Goal: Task Accomplishment & Management: Complete application form

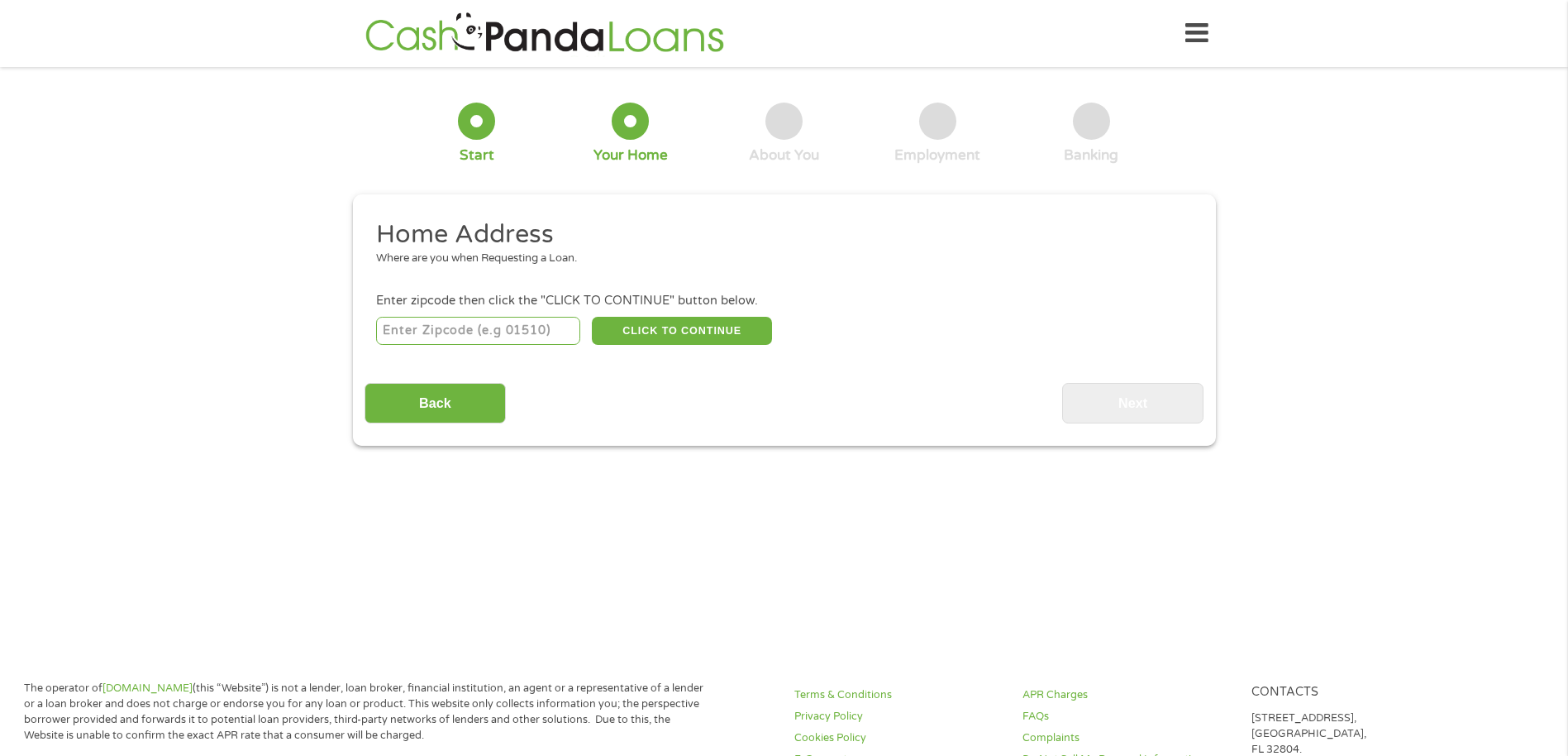
click at [516, 329] on input "number" at bounding box center [478, 331] width 204 height 28
type input "75104"
select select "[US_STATE]"
click at [663, 330] on button "CLICK TO CONTINUE" at bounding box center [682, 331] width 180 height 28
type input "75104"
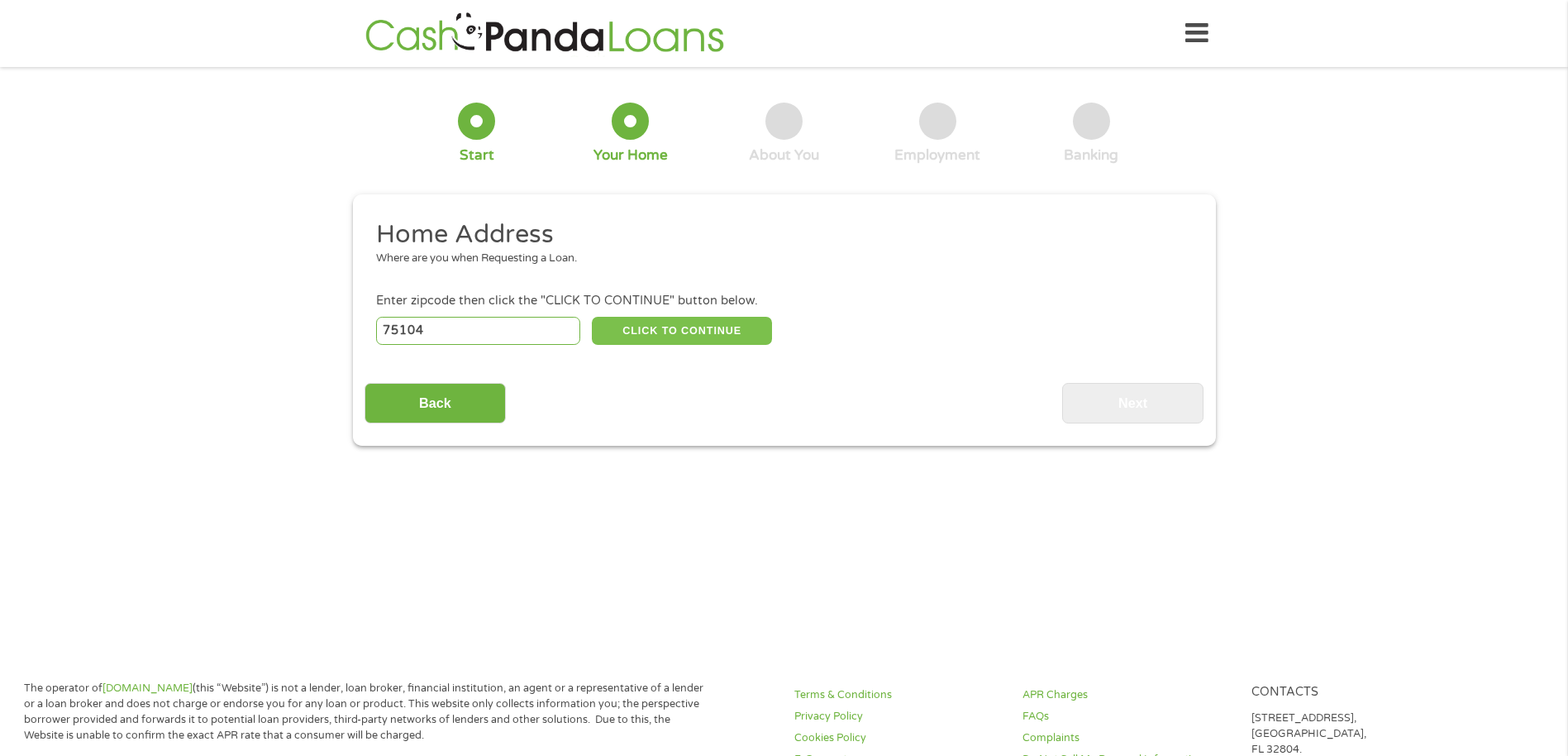
type input "[GEOGRAPHIC_DATA]"
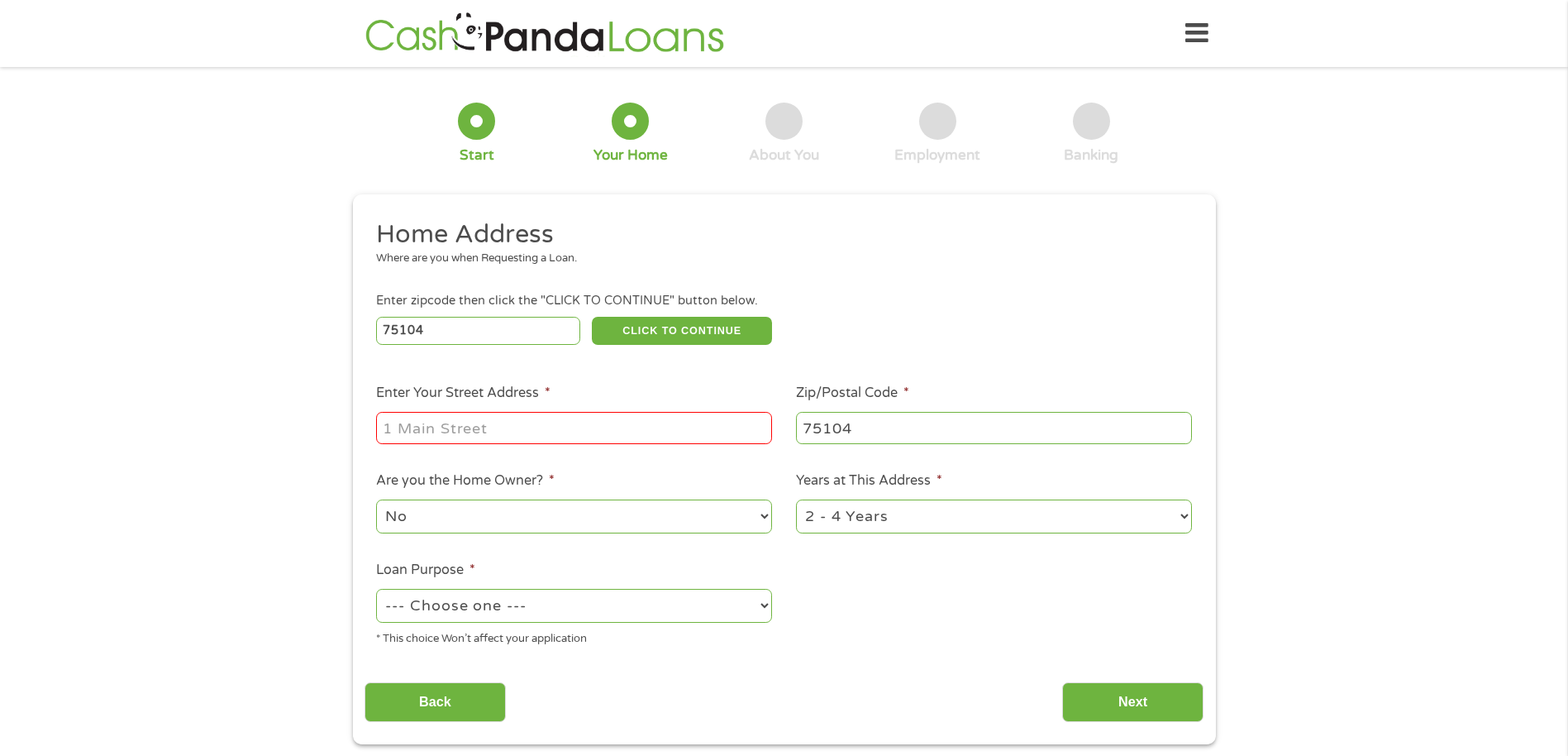
click at [591, 416] on input "Enter Your Street Address *" at bounding box center [574, 428] width 396 height 32
type input "[STREET_ADDRESS][US_STATE]"
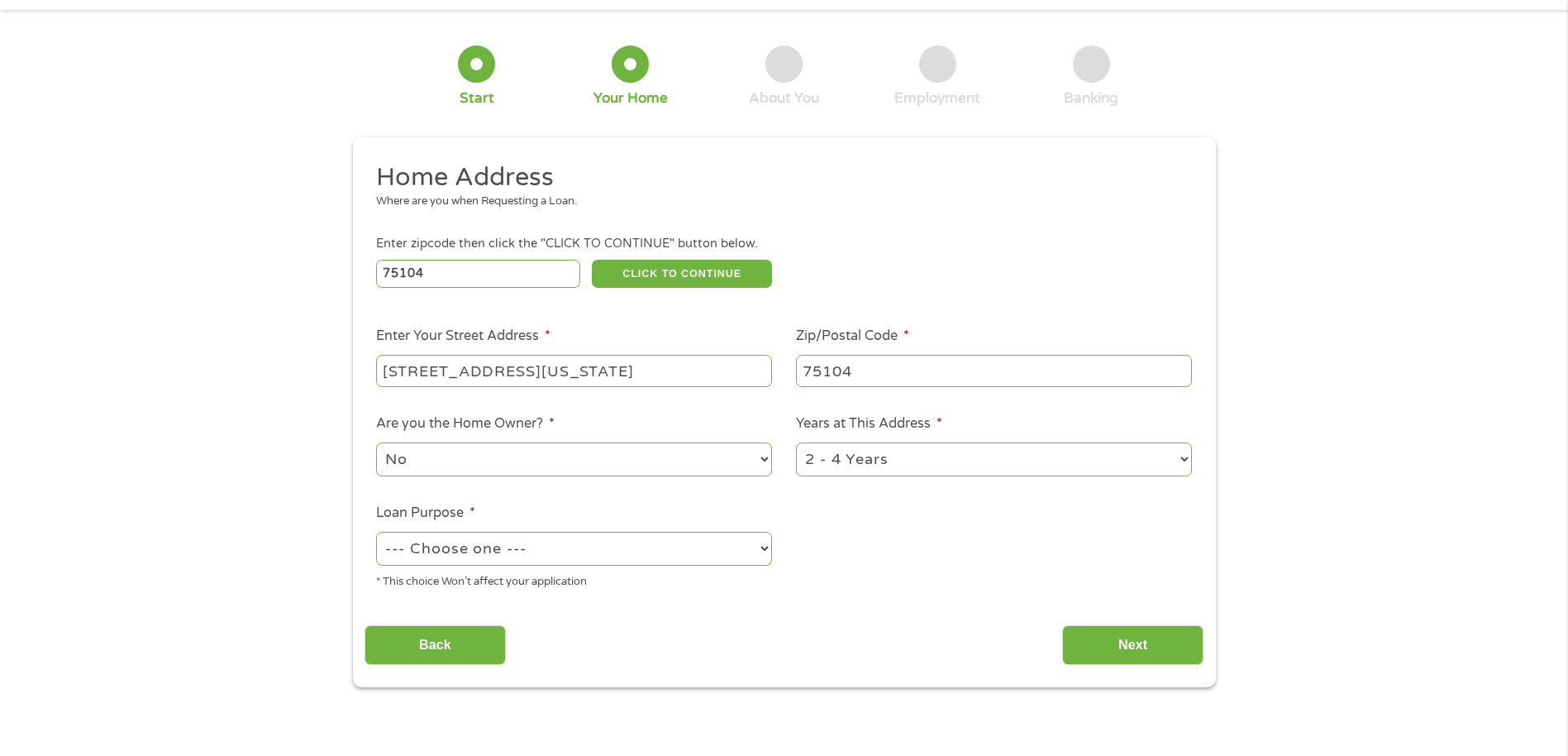
scroll to position [83, 0]
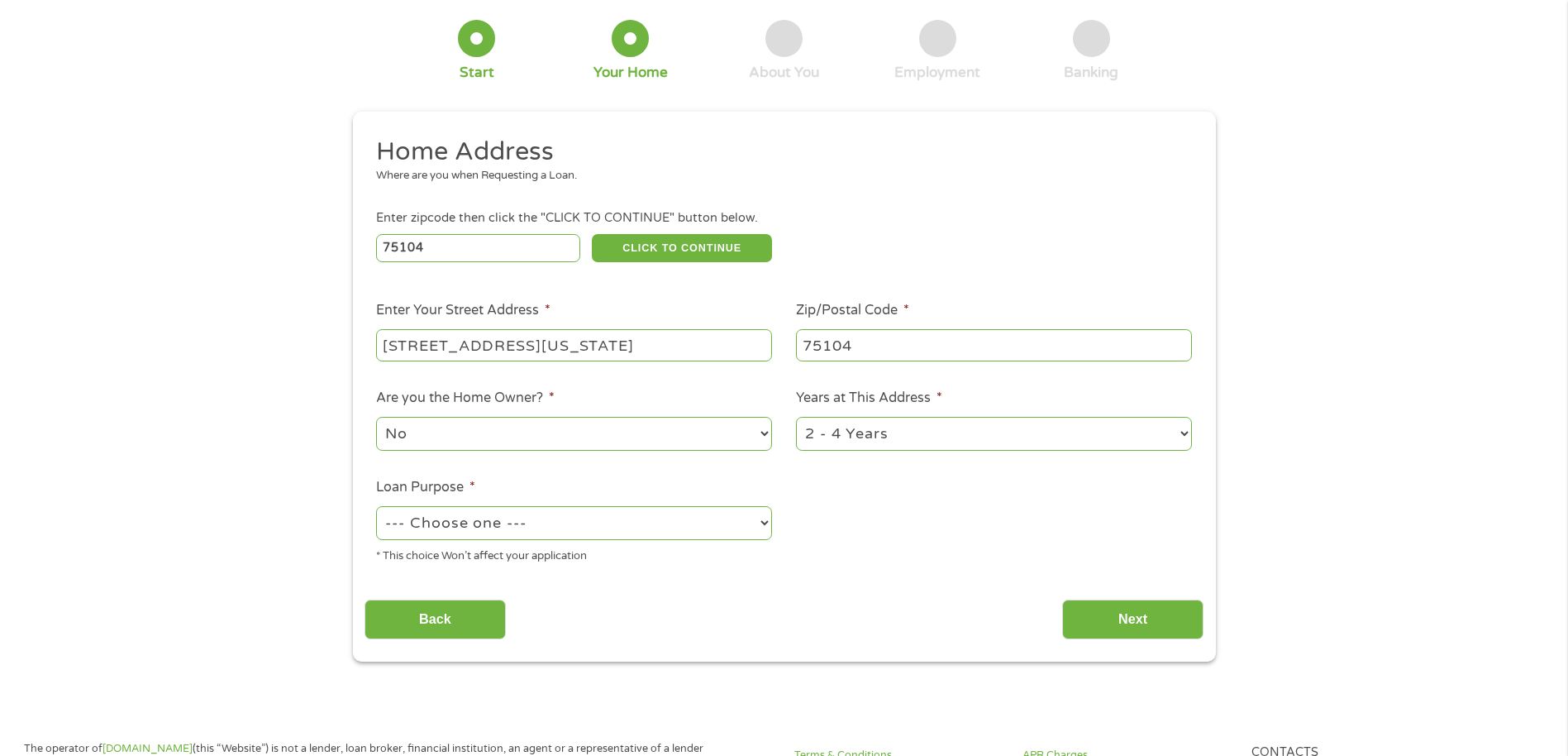
click at [578, 518] on select "--- Choose one --- Pay Bills Debt Consolidation Home Improvement Major Purchase…" at bounding box center [574, 523] width 396 height 34
select select "paybills"
click at [377, 506] on select "--- Choose one --- Pay Bills Debt Consolidation Home Improvement Major Purchase…" at bounding box center [574, 523] width 396 height 34
click at [1133, 605] on input "Next" at bounding box center [1133, 619] width 142 height 41
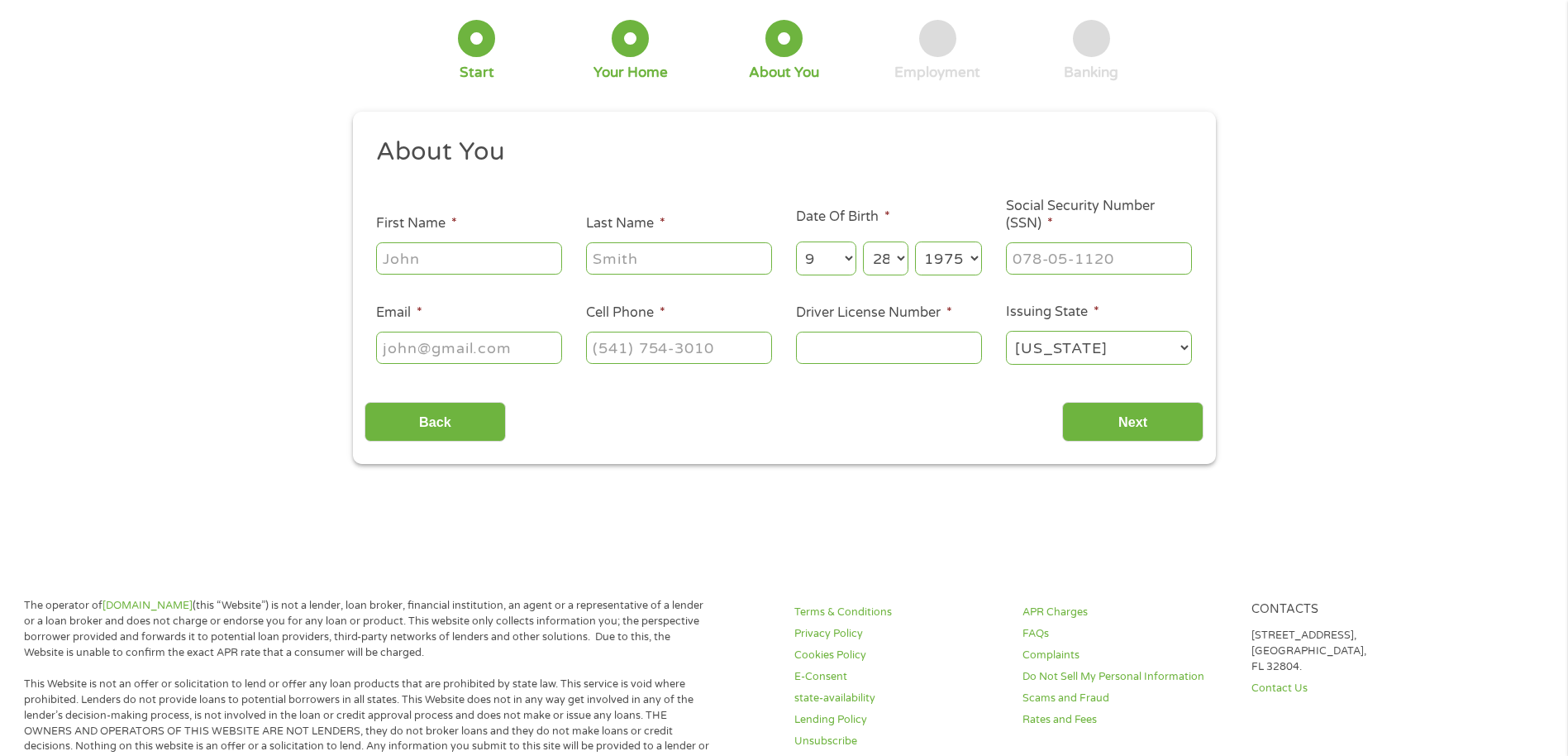
scroll to position [0, 0]
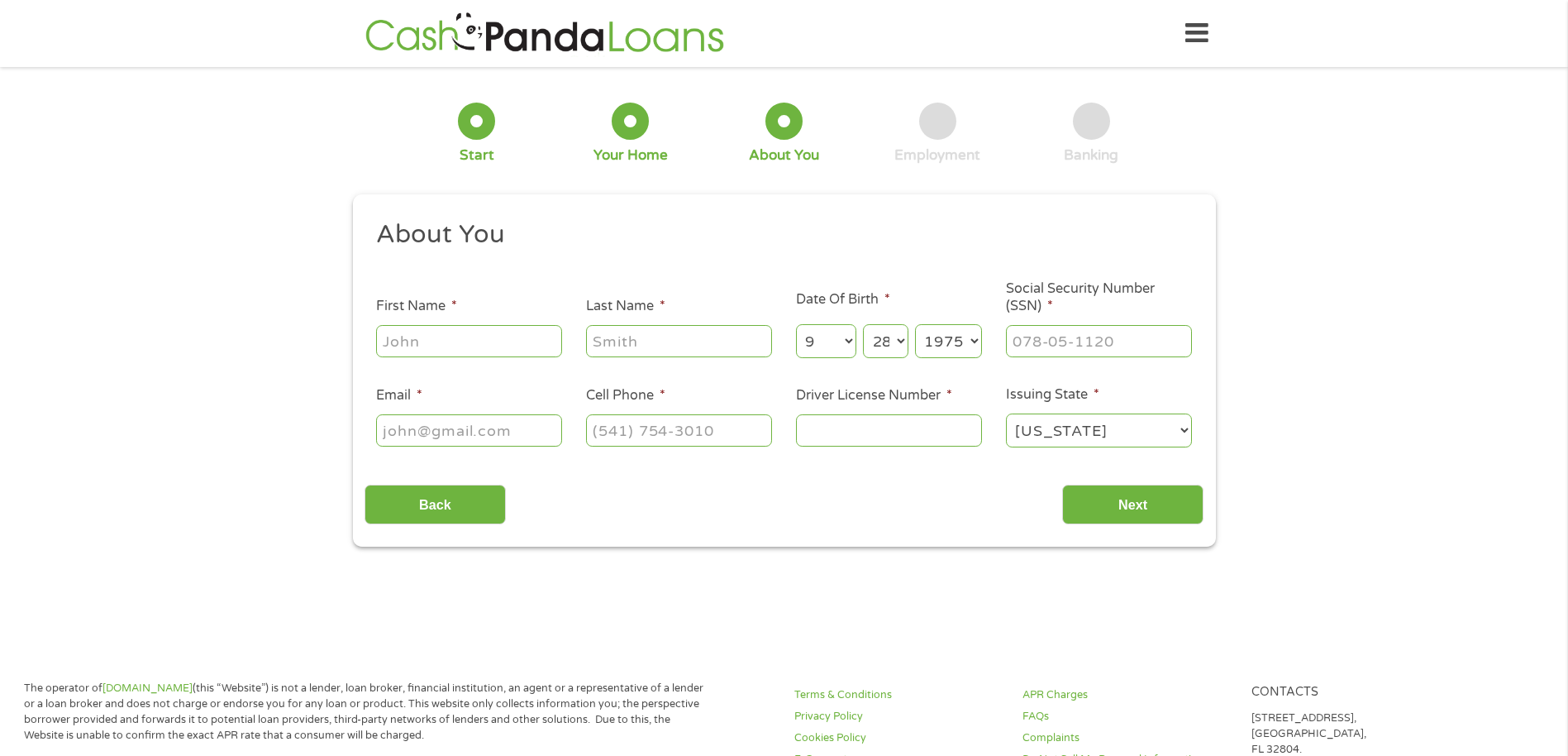
click at [475, 345] on input "First Name *" at bounding box center [469, 341] width 186 height 32
type input "PRECIOUS"
type input "HIGH"
type input "[EMAIL_ADDRESS][DOMAIN_NAME]"
type input "[PHONE_NUMBER]"
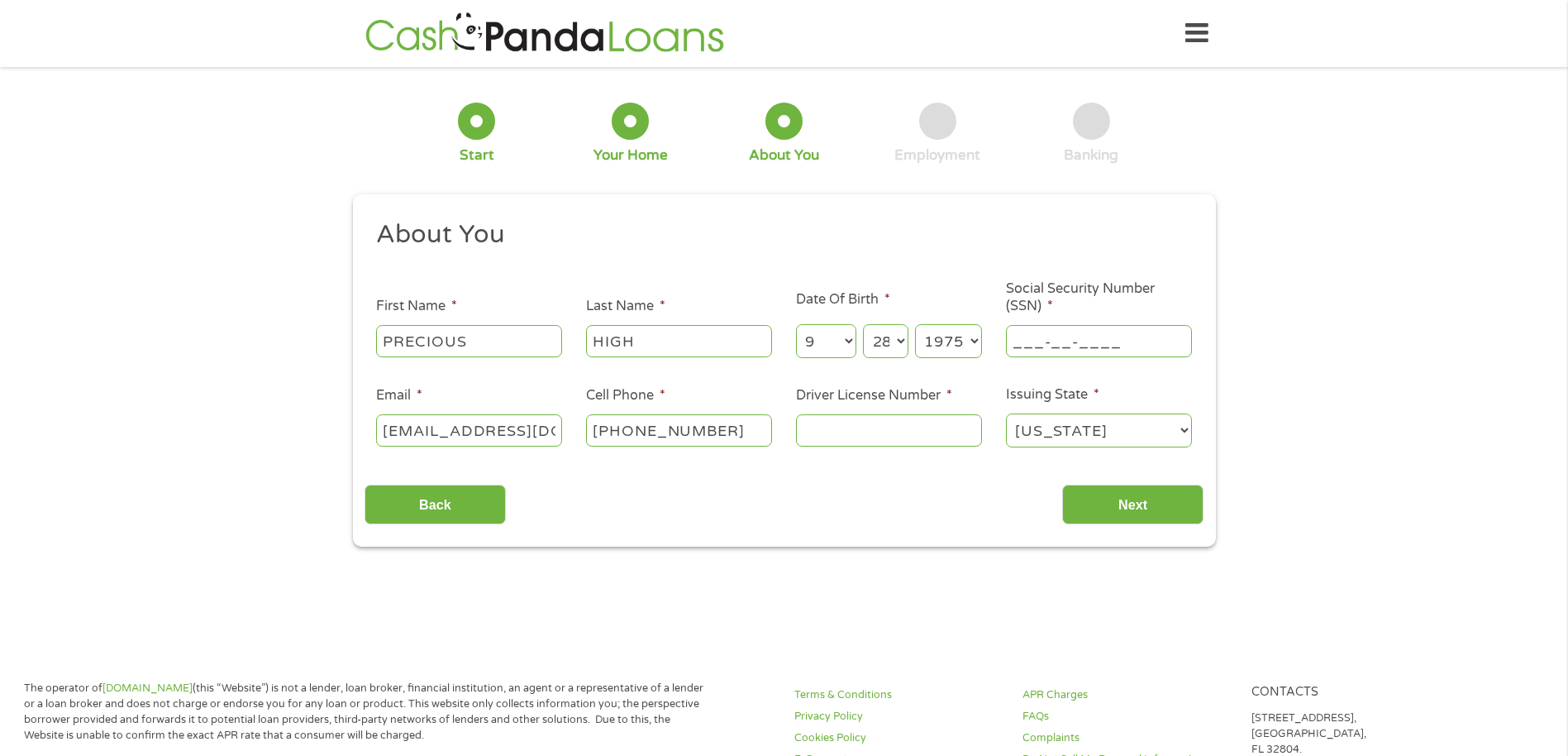
click at [1073, 344] on input "___-__-____" at bounding box center [1099, 341] width 186 height 32
type input "464-37-9154"
click at [941, 433] on input "Driver License Number *" at bounding box center [889, 430] width 186 height 32
type input "16430950"
click at [1128, 514] on input "Next" at bounding box center [1133, 505] width 142 height 41
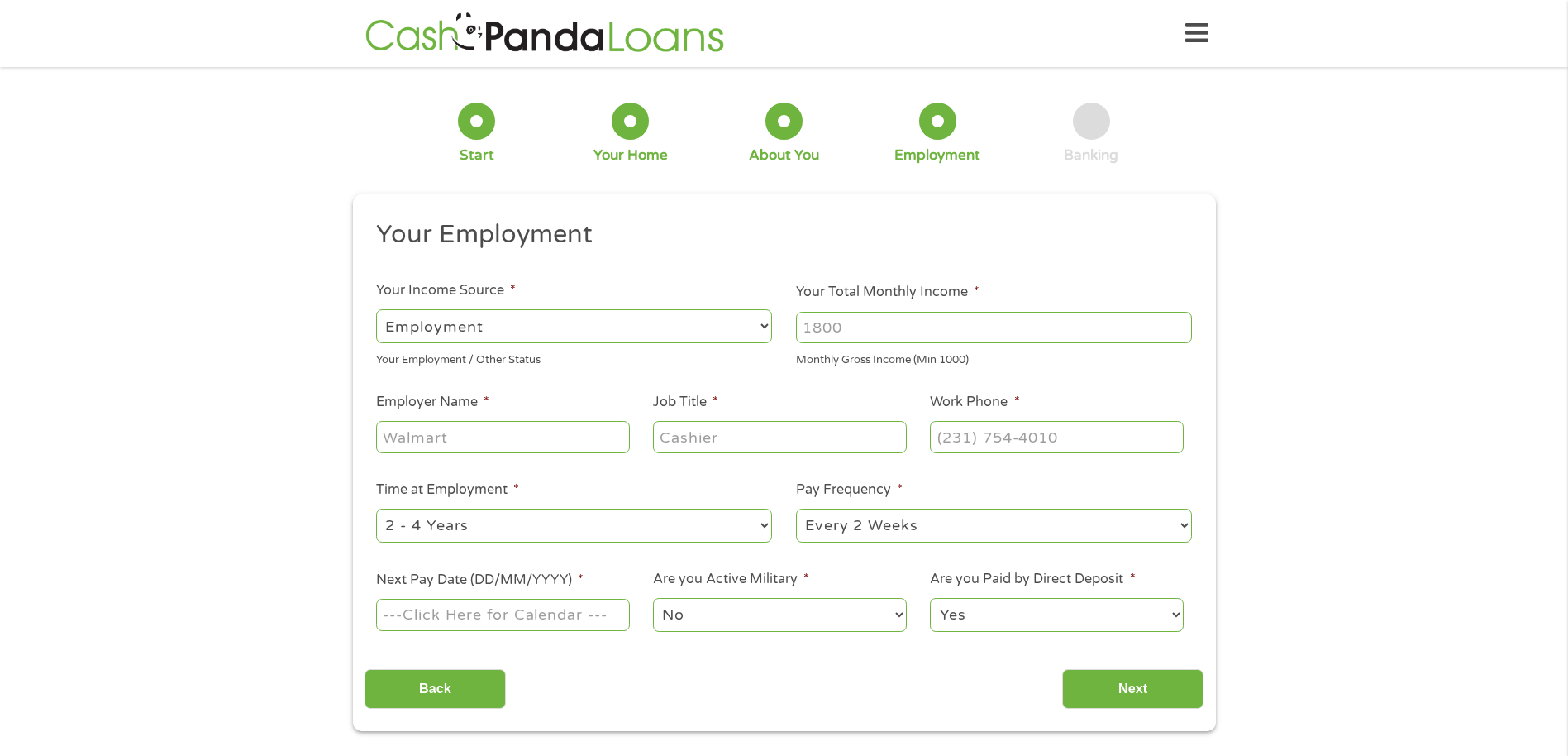
scroll to position [7, 7]
click at [757, 338] on select "--- Choose one --- Employment [DEMOGRAPHIC_DATA] Benefits" at bounding box center [574, 326] width 396 height 34
click at [829, 245] on h2 "Your Employment" at bounding box center [778, 235] width 804 height 33
click at [886, 328] on input "Your Total Monthly Income *" at bounding box center [994, 328] width 396 height 32
type input "1800"
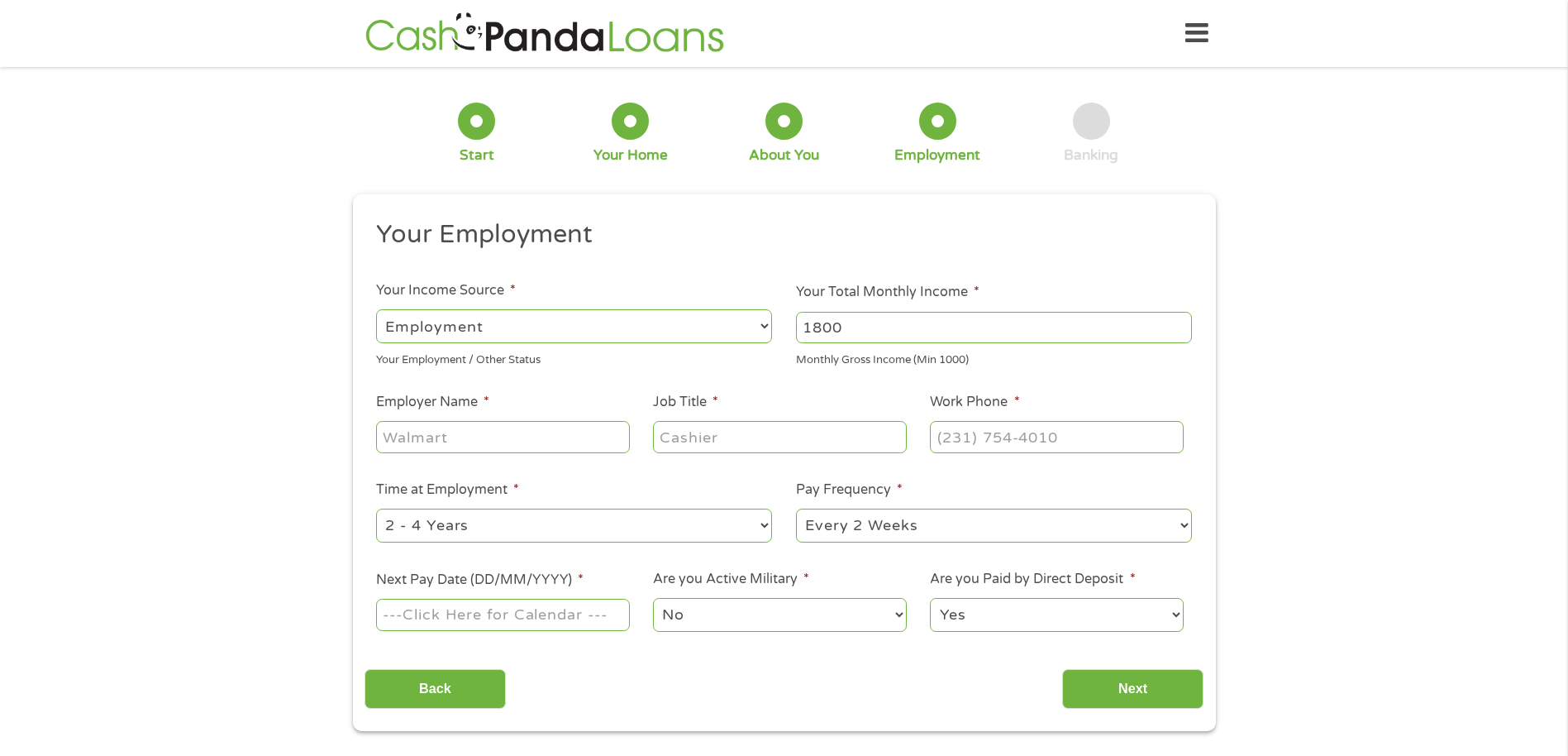
click at [564, 447] on input "Employer Name *" at bounding box center [503, 437] width 253 height 32
type input "amazon"
type input "picker"
type input "[PHONE_NUMBER]"
click at [562, 628] on input "Next Pay Date (DD/MM/YYYY) *" at bounding box center [503, 614] width 253 height 32
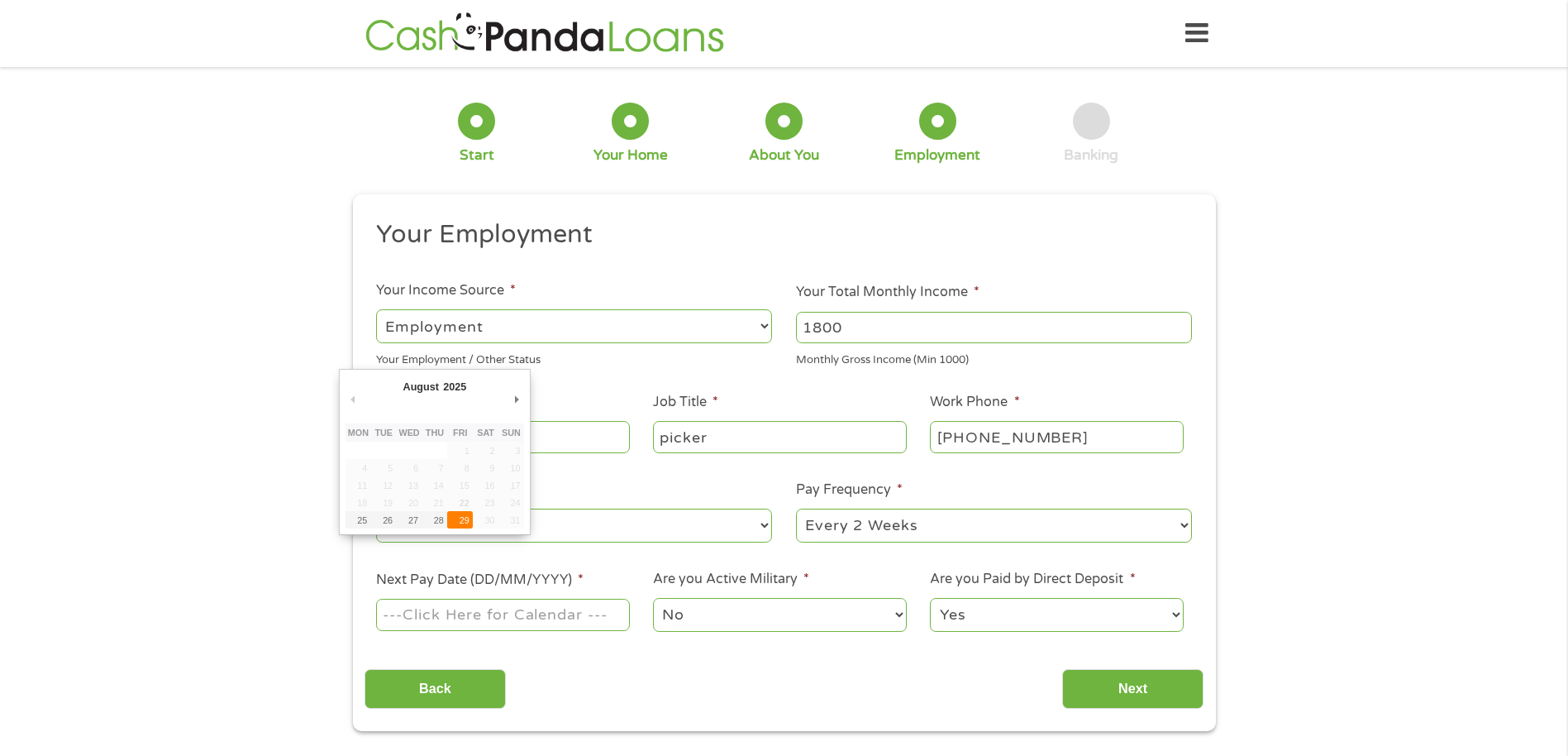
type input "[DATE]"
click at [791, 615] on select "No Yes" at bounding box center [780, 614] width 253 height 34
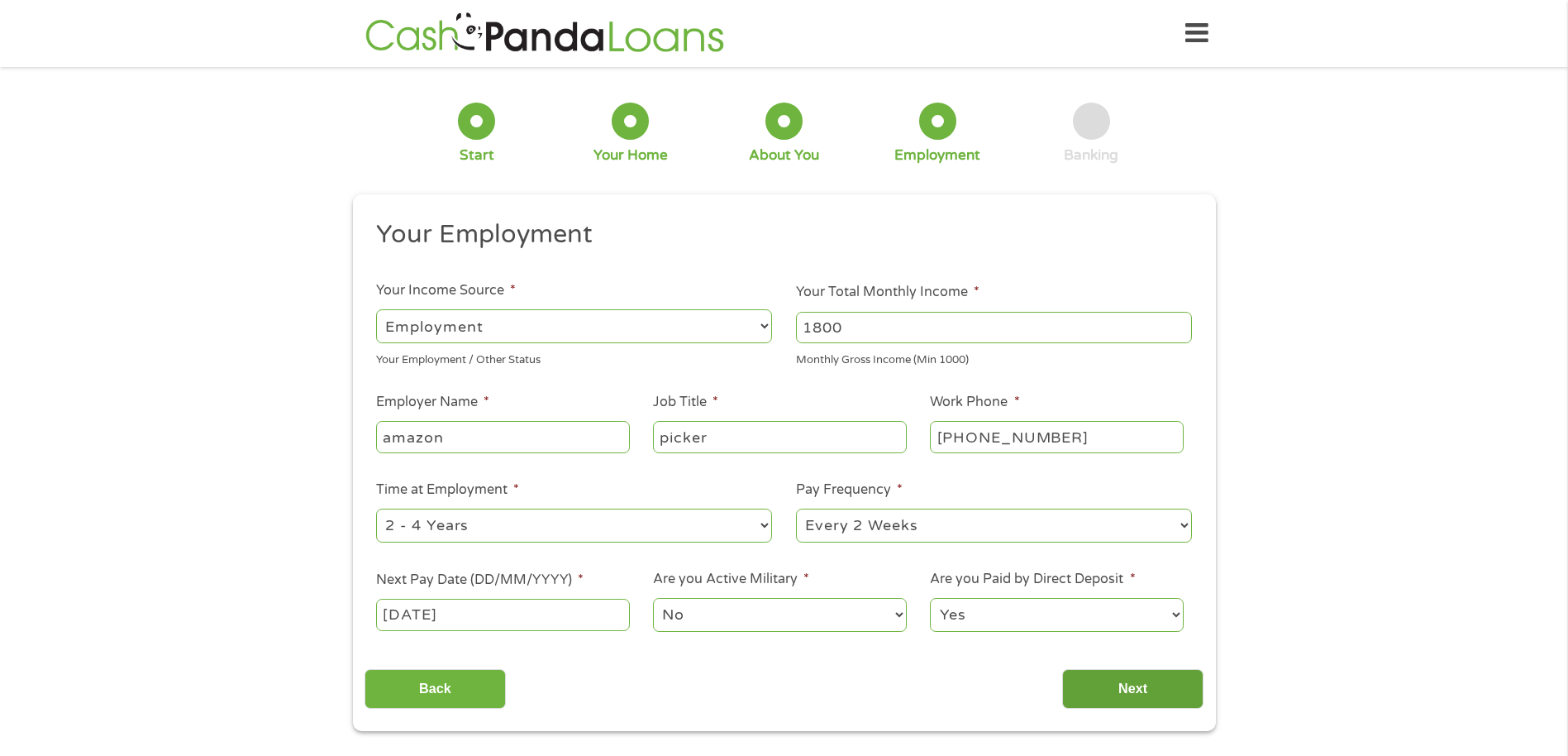
click at [1135, 693] on input "Next" at bounding box center [1133, 689] width 142 height 41
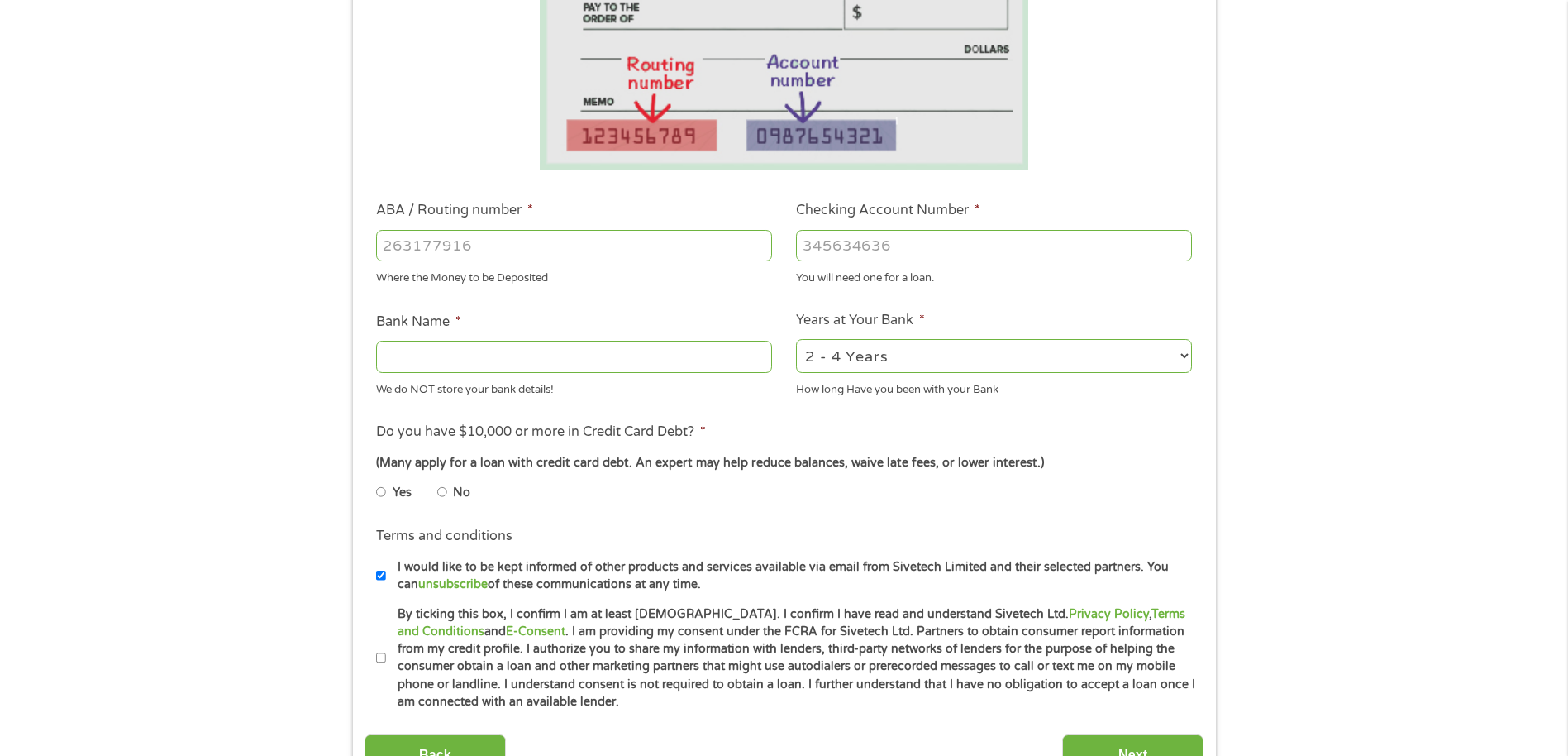
scroll to position [248, 0]
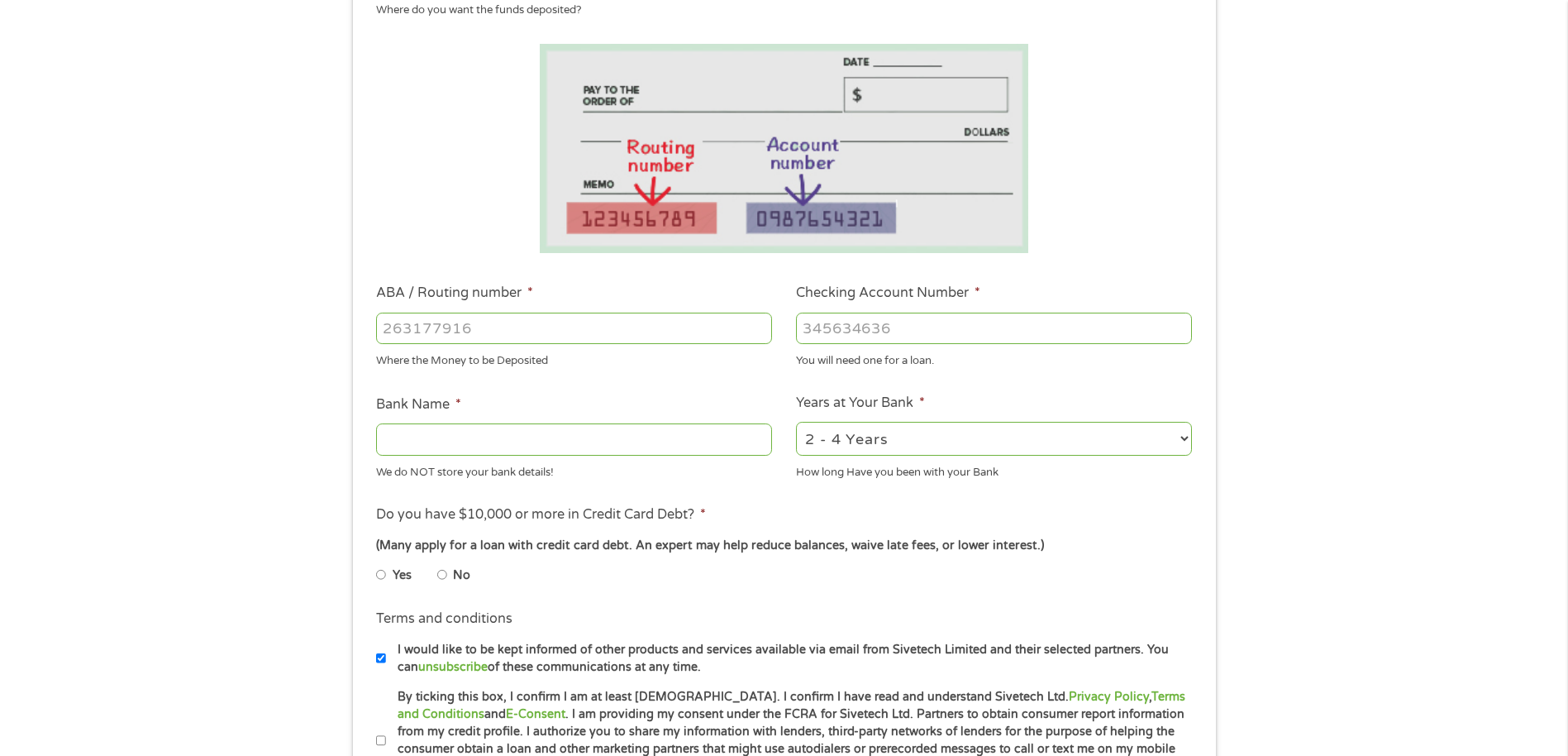
click at [685, 327] on input "ABA / Routing number *" at bounding box center [574, 328] width 396 height 32
type input "111000614"
type input "JPMORGAN CHASE BANK NA"
type input "111000614"
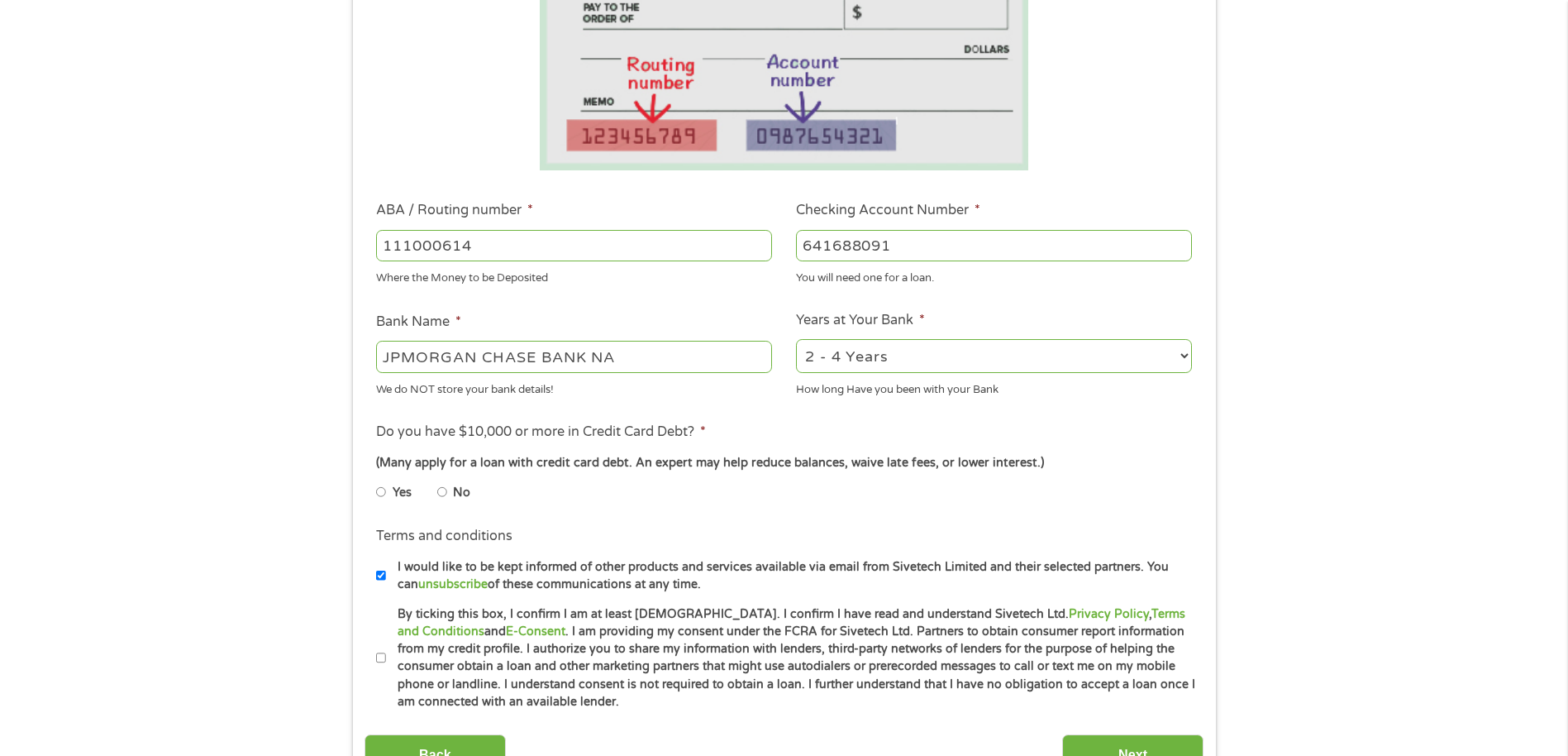
type input "641688091"
click at [443, 492] on input "No" at bounding box center [442, 493] width 10 height 27
radio input "true"
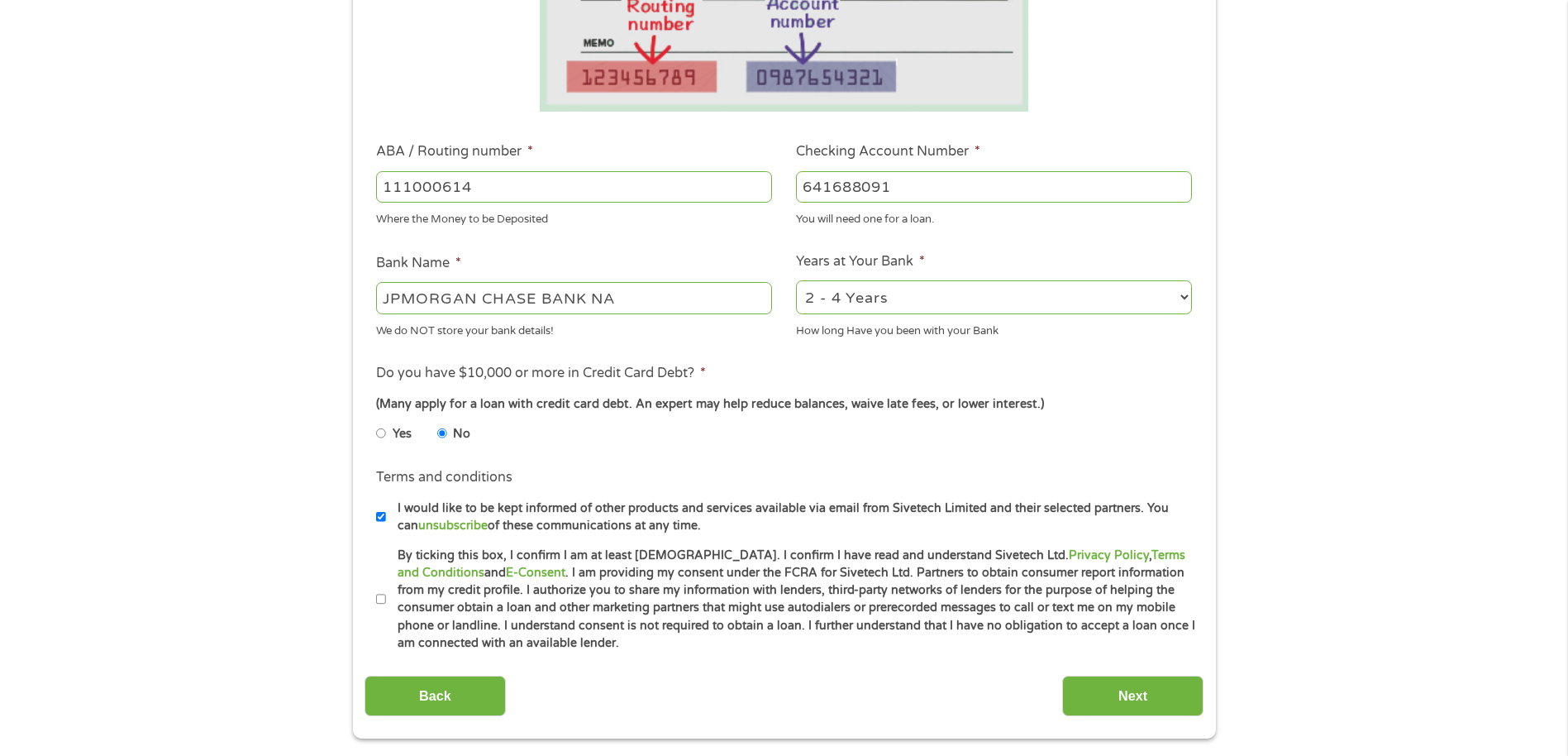
scroll to position [413, 0]
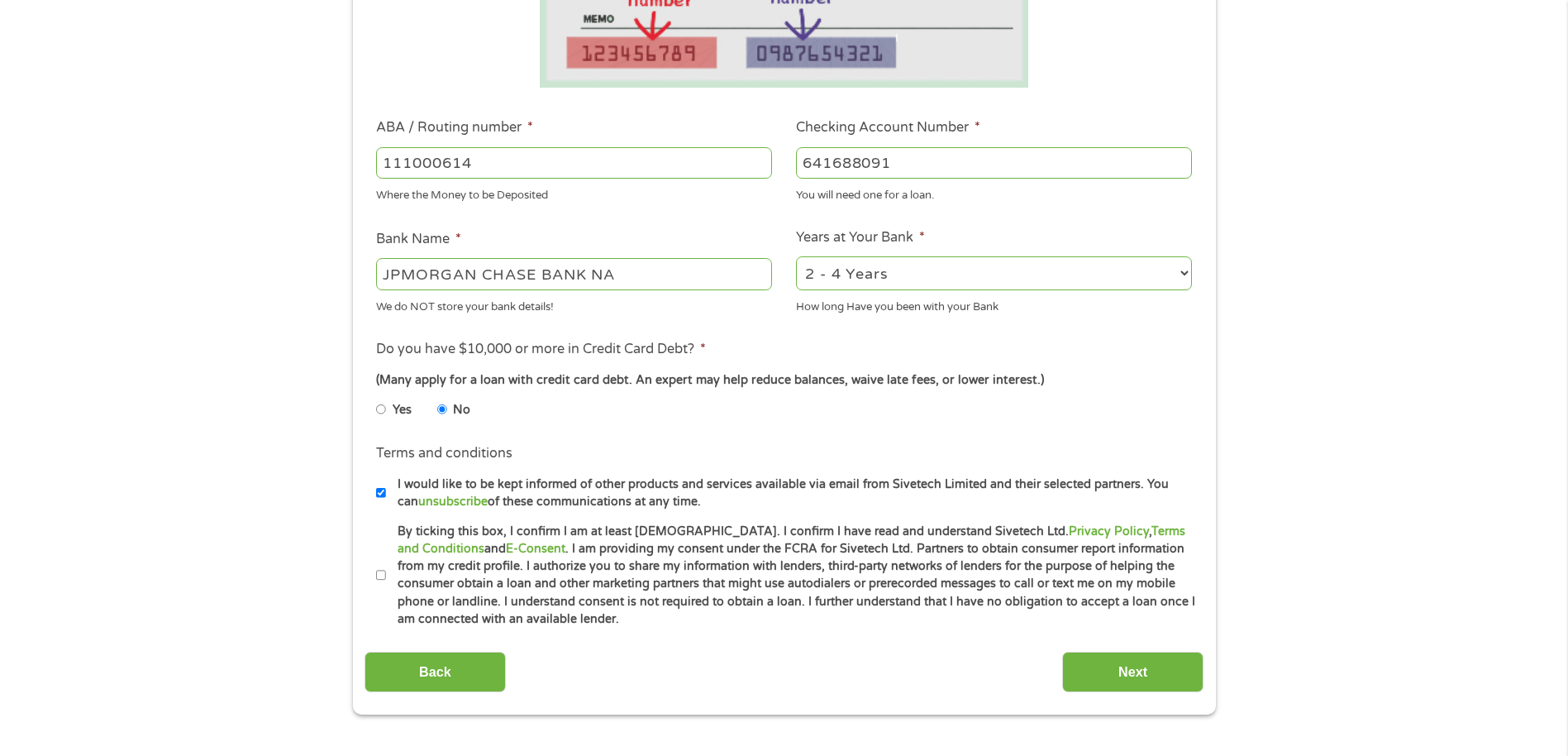
click at [378, 578] on input "By ticking this box, I confirm I am at least [DEMOGRAPHIC_DATA]. I confirm I ha…" at bounding box center [382, 576] width 10 height 27
checkbox input "true"
click at [1154, 679] on input "Next" at bounding box center [1133, 672] width 142 height 41
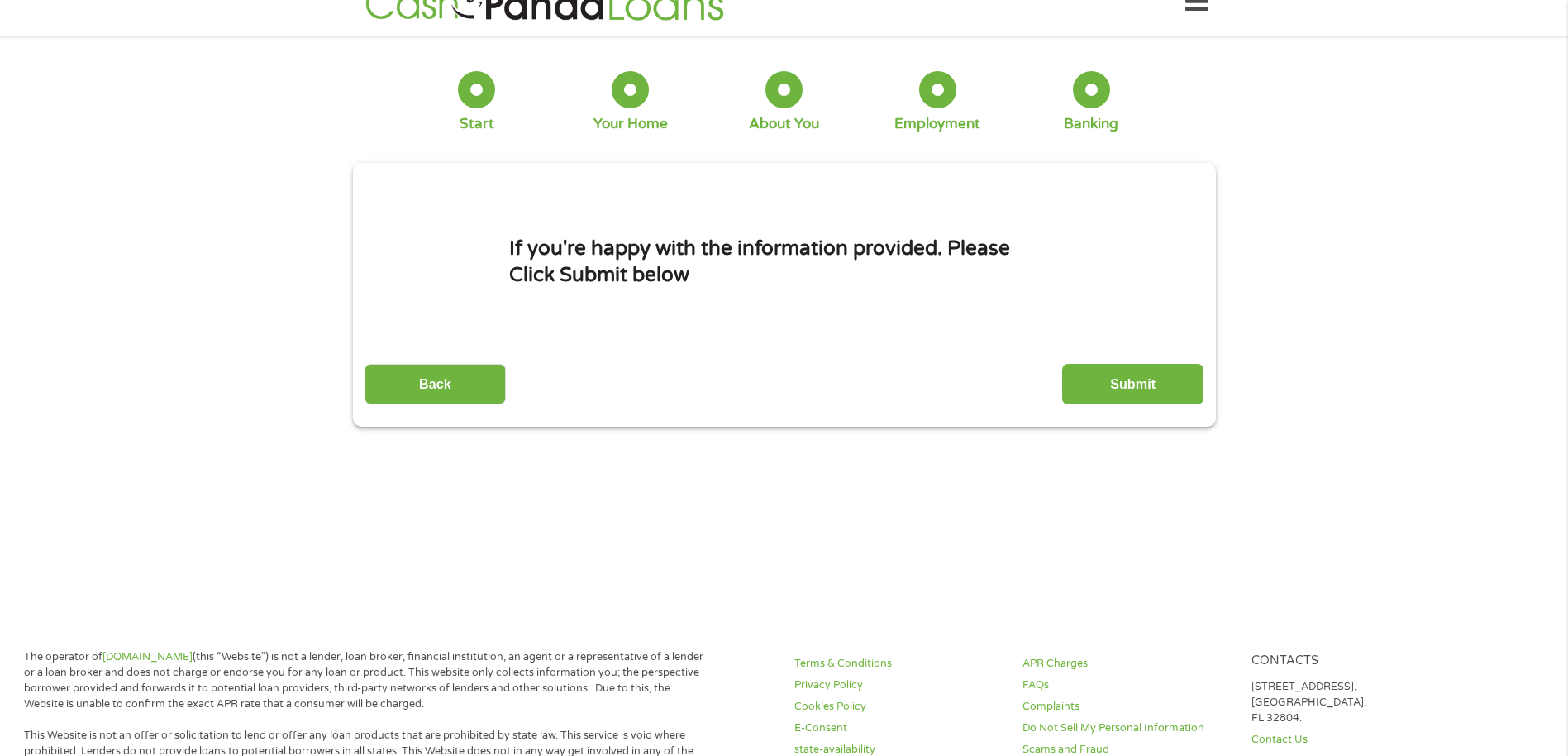
scroll to position [0, 0]
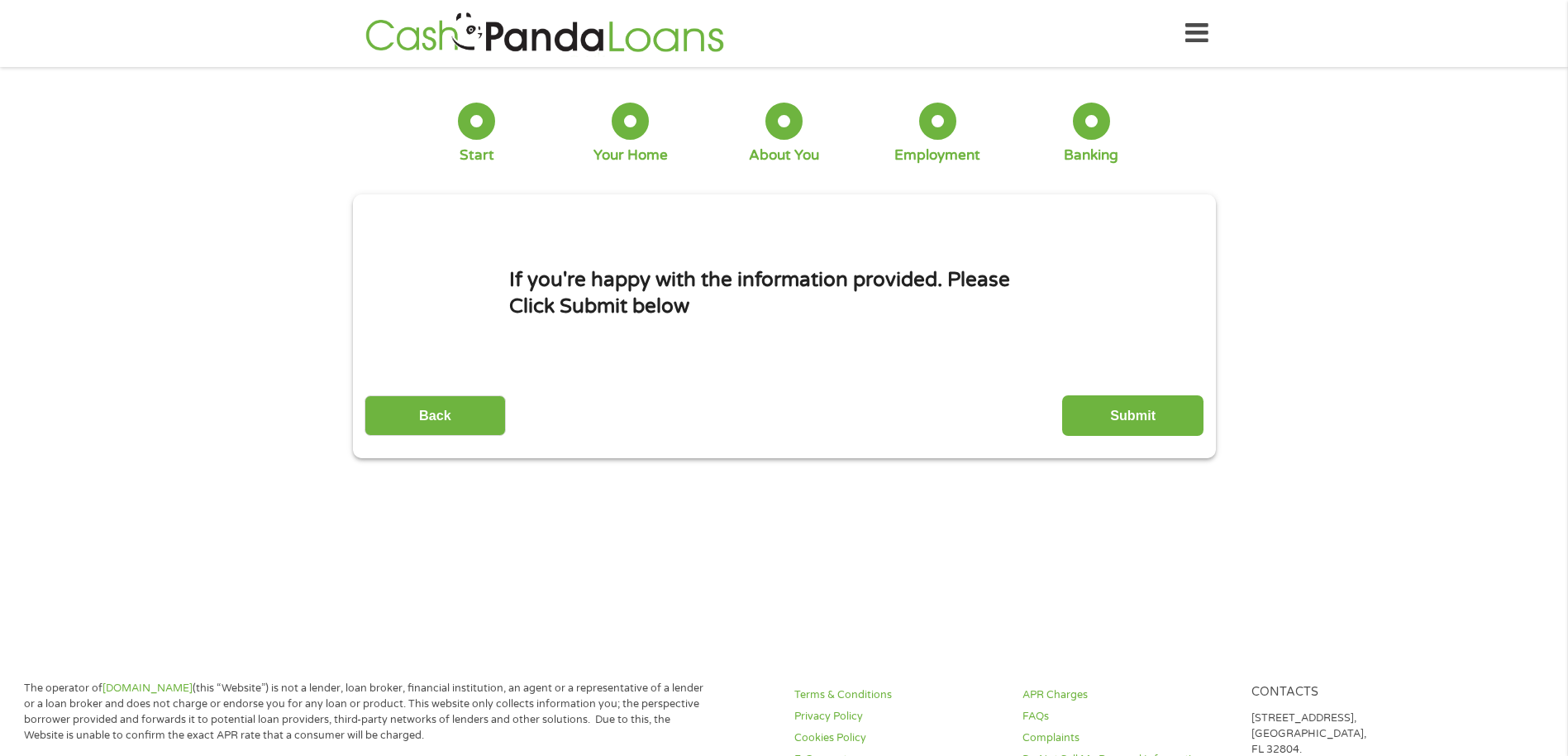
click at [1196, 425] on input "Submit" at bounding box center [1133, 415] width 142 height 41
